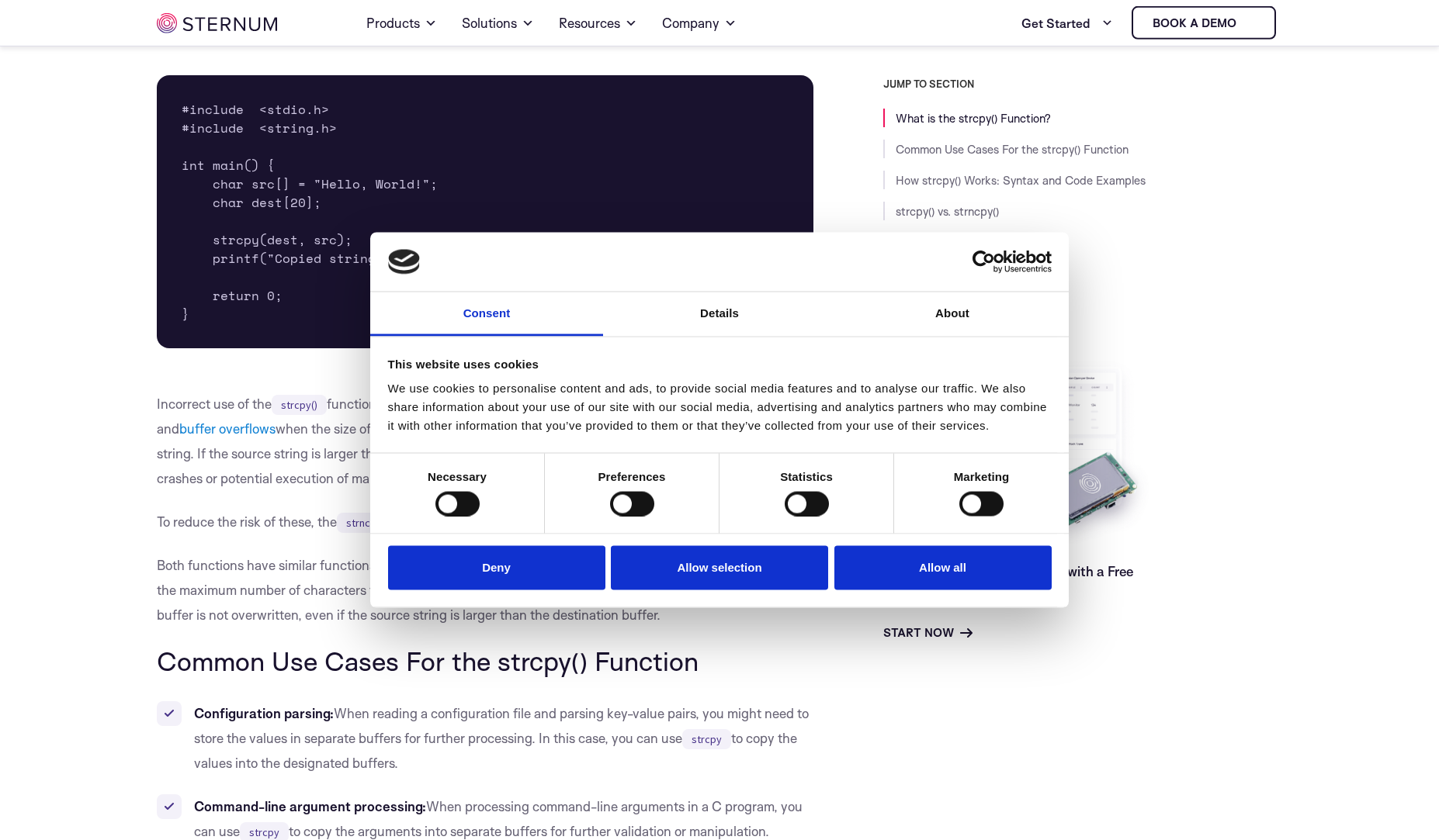
scroll to position [647, 0]
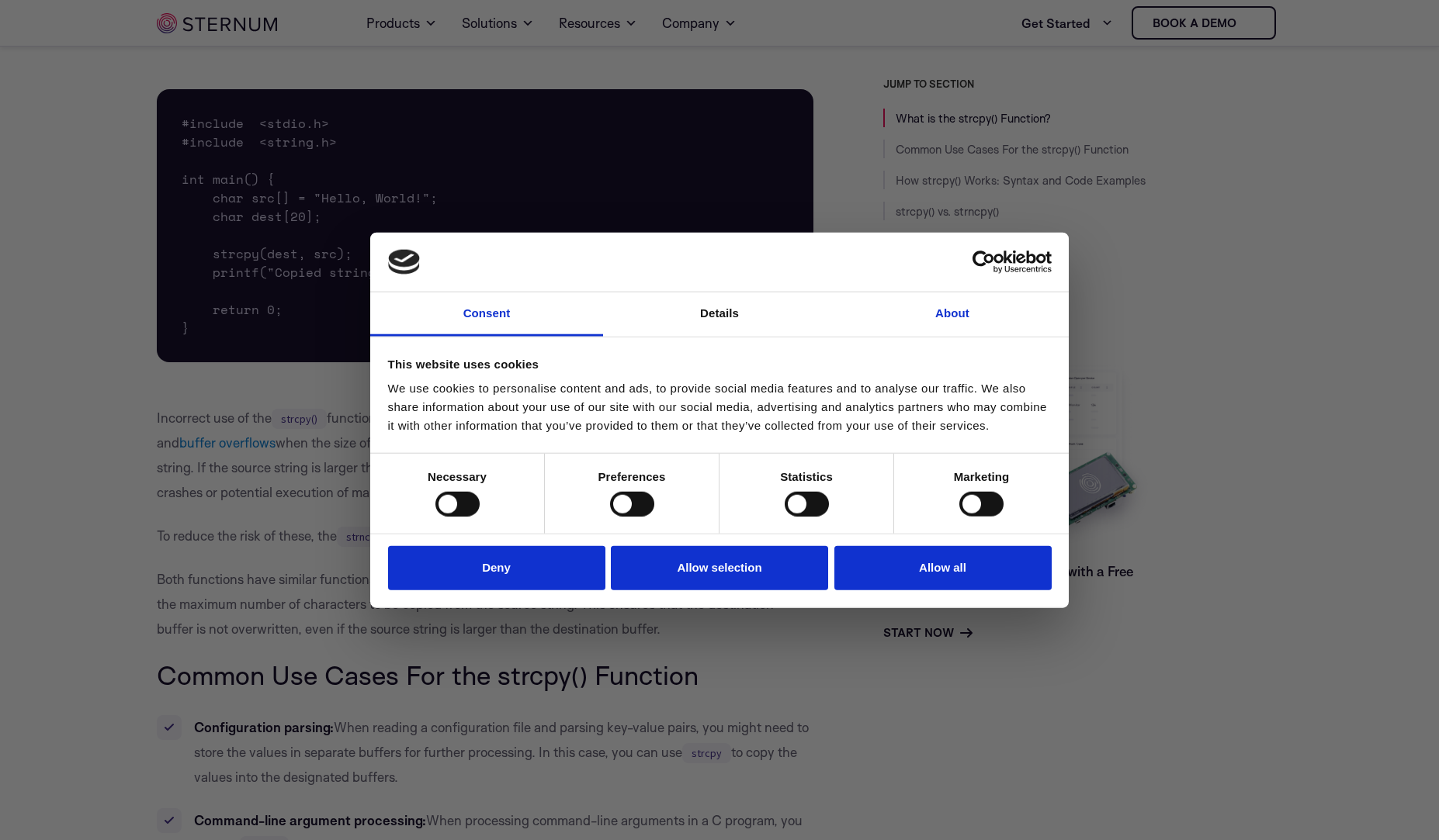
click at [950, 305] on link "About" at bounding box center [952, 315] width 232 height 45
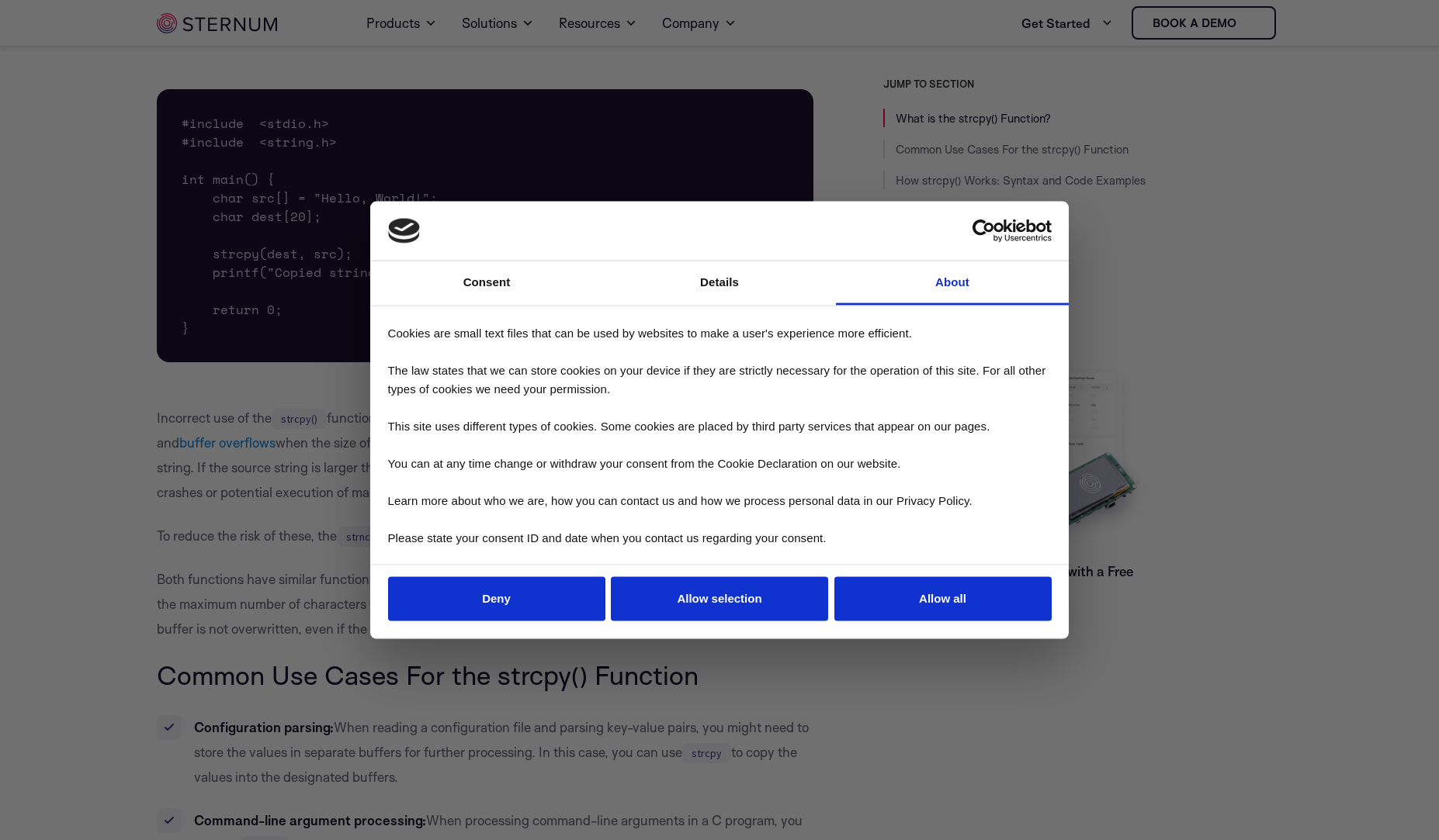
click at [946, 277] on link "About" at bounding box center [952, 283] width 232 height 45
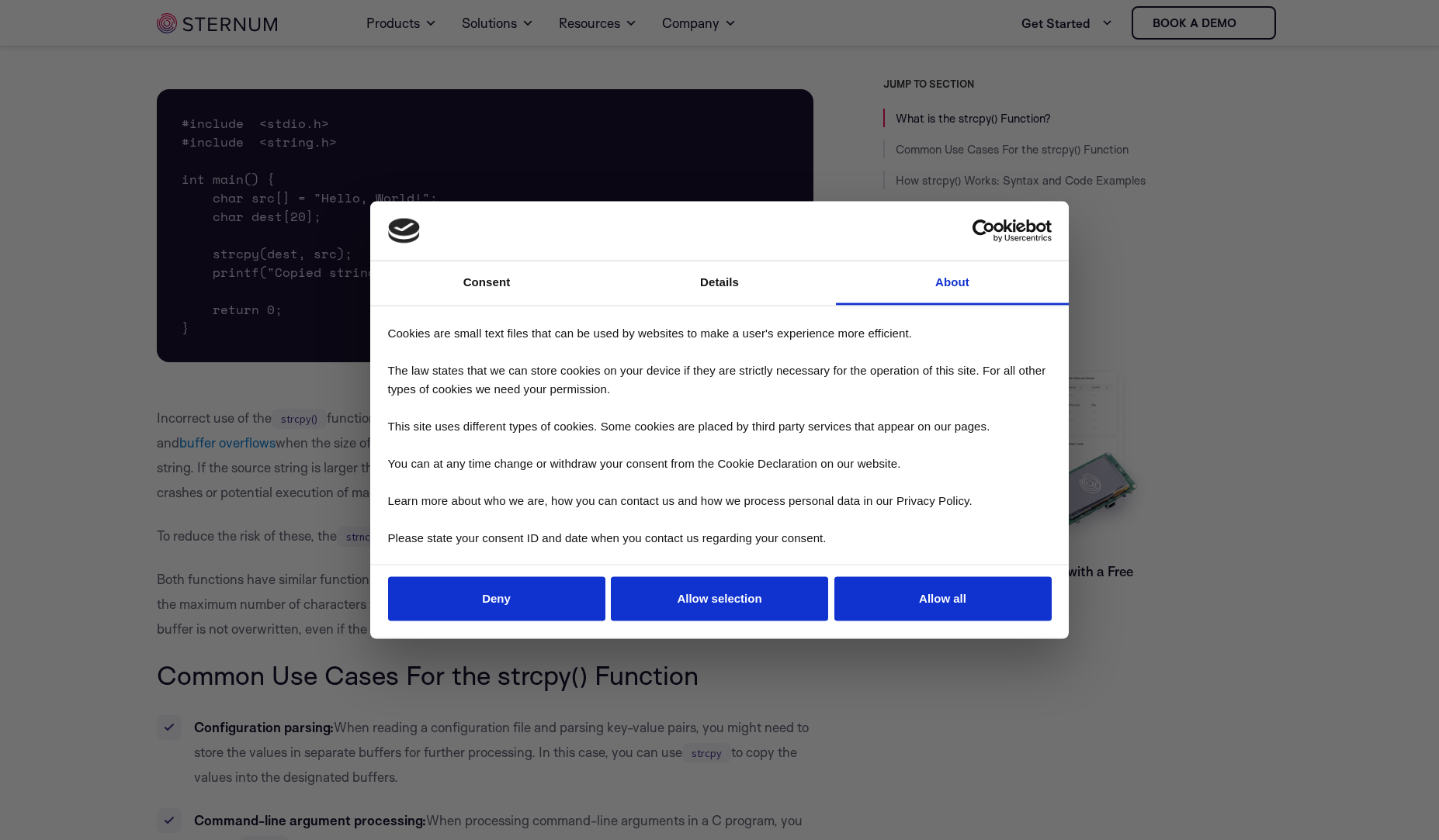
click at [946, 277] on link "About" at bounding box center [952, 283] width 232 height 45
